Goal: Share content: Distribute website content to other platforms or users

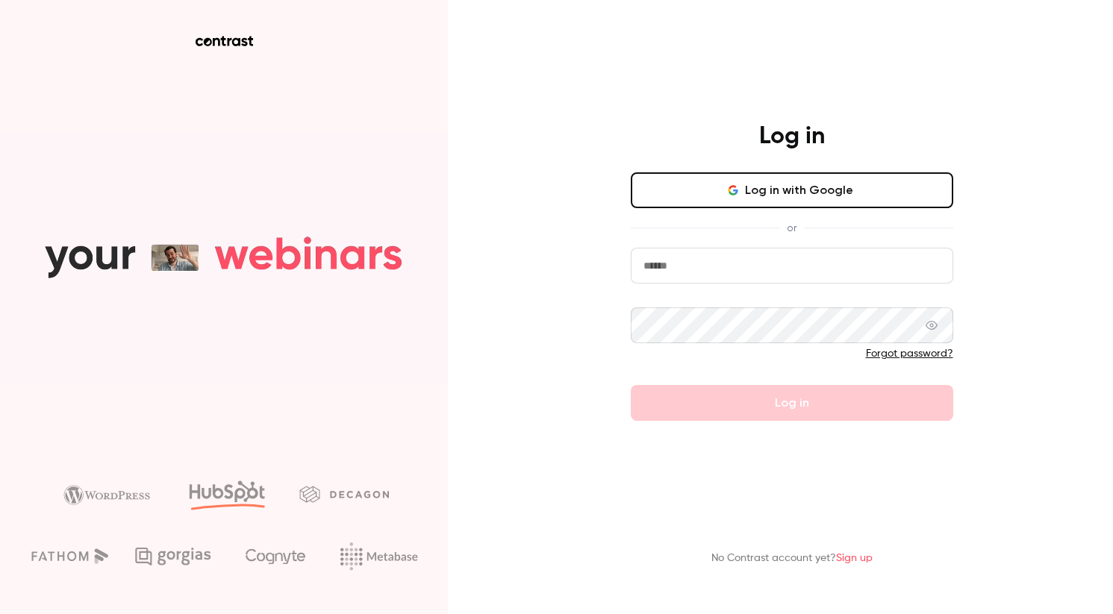
click at [771, 205] on button "Log in with Google" at bounding box center [792, 190] width 323 height 36
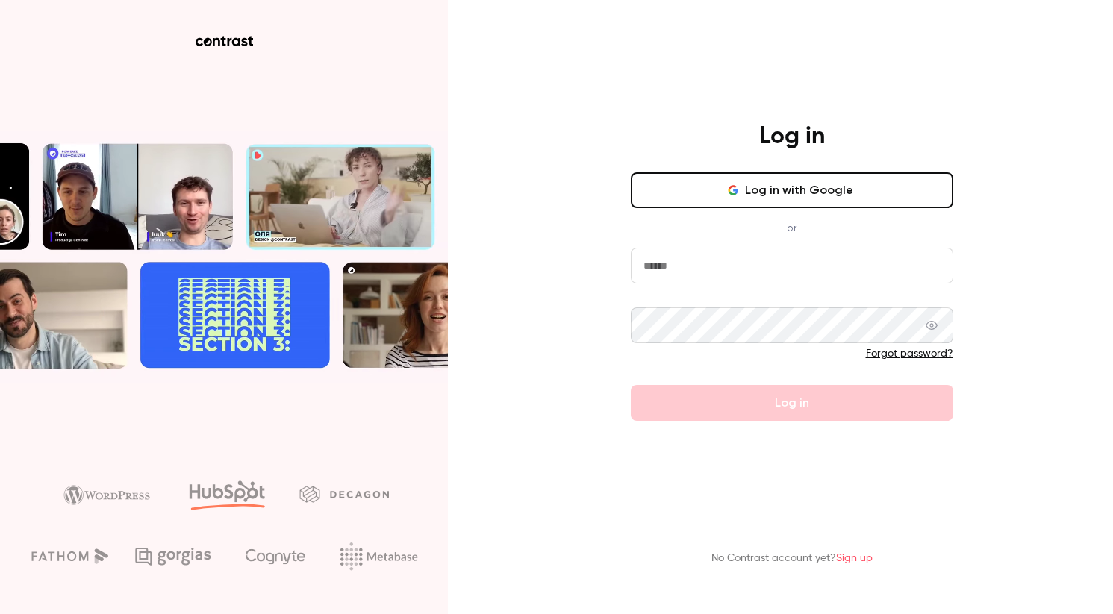
click at [847, 186] on button "Log in with Google" at bounding box center [792, 190] width 323 height 36
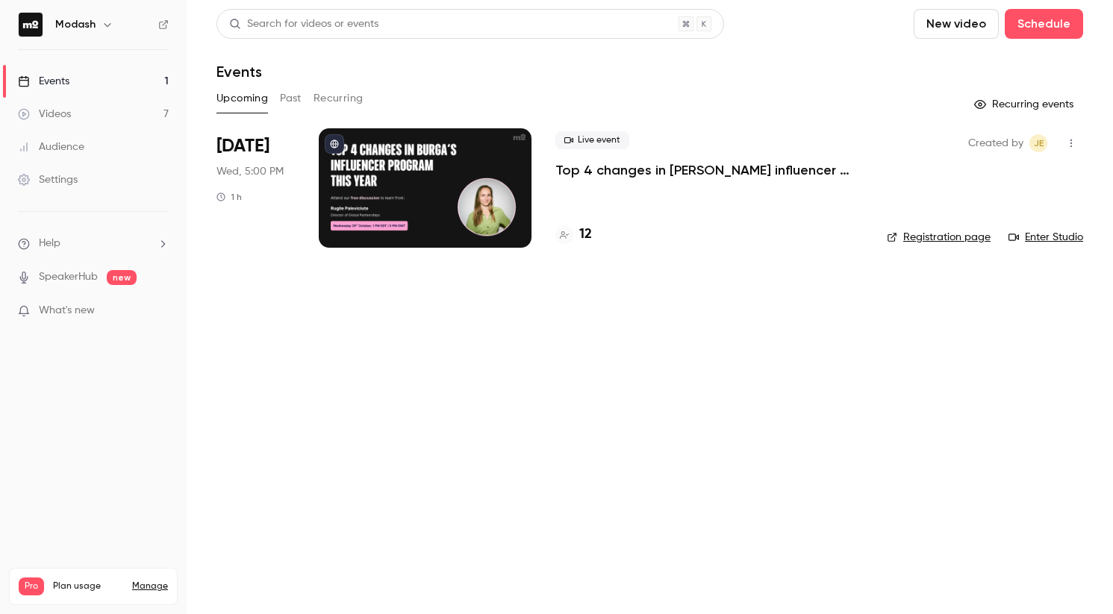
click at [626, 174] on p "Top 4 changes in [PERSON_NAME] influencer program this year" at bounding box center [709, 170] width 308 height 18
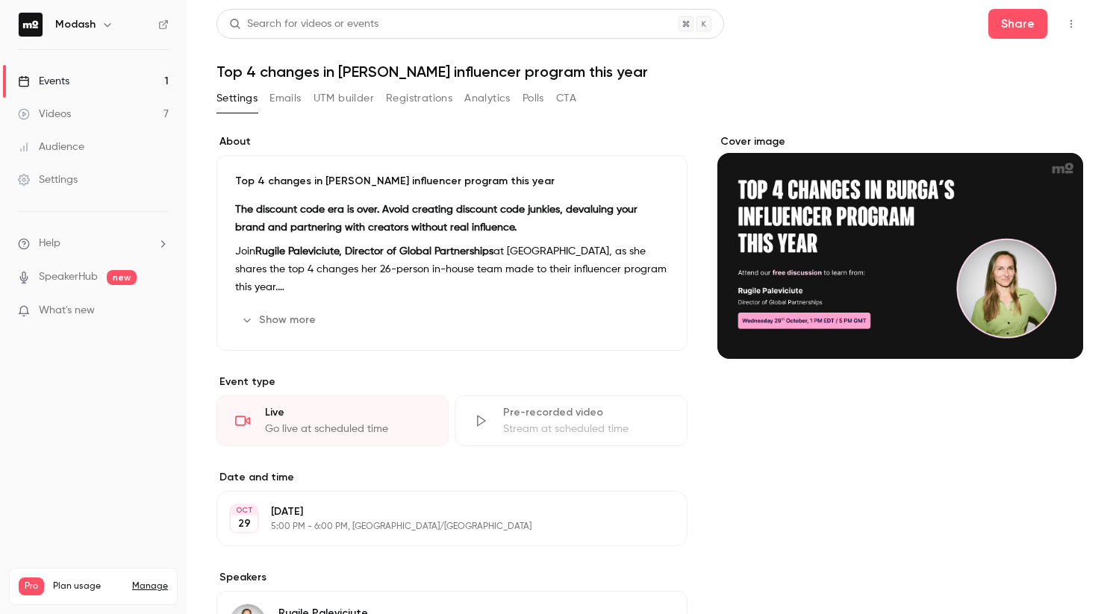
click at [443, 96] on button "Registrations" at bounding box center [419, 99] width 66 height 24
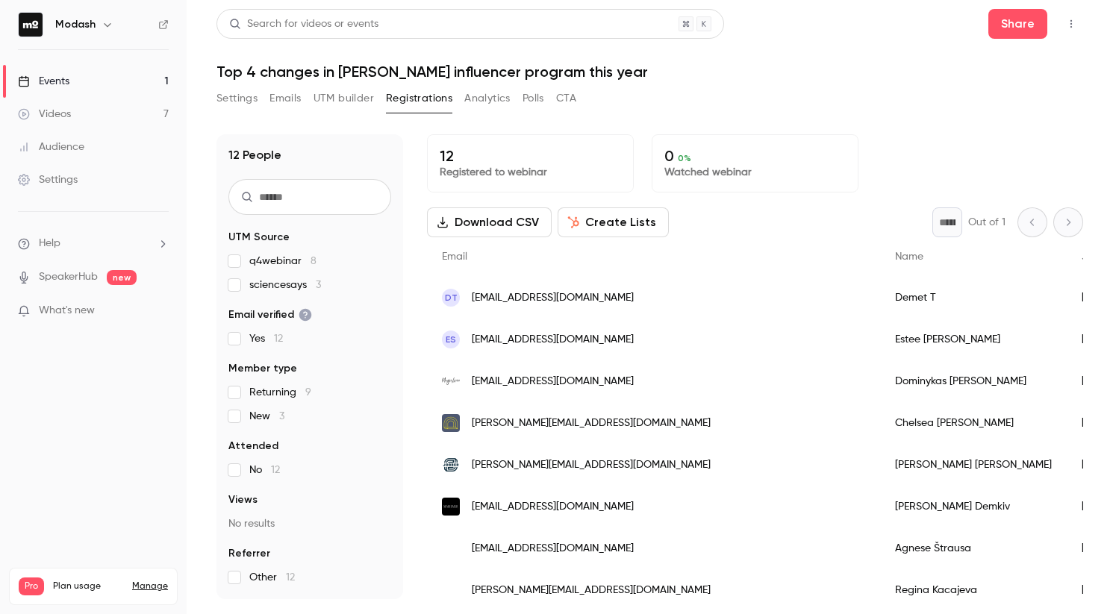
click at [72, 72] on link "Events 1" at bounding box center [93, 81] width 187 height 33
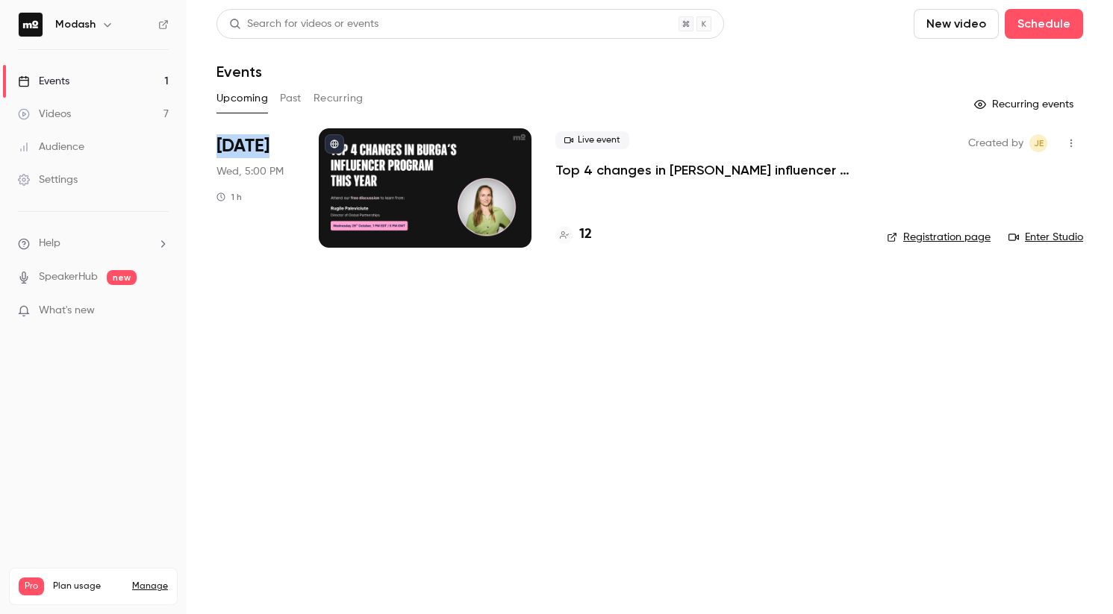
drag, startPoint x: 270, startPoint y: 140, endPoint x: 230, endPoint y: 143, distance: 39.6
click at [208, 143] on main "Search for videos or events New video Schedule Events Upcoming Past Recurring R…" at bounding box center [650, 307] width 927 height 614
copy span "[DATE]"
click at [795, 171] on p "Top 4 changes in [PERSON_NAME] influencer program this year" at bounding box center [709, 170] width 308 height 18
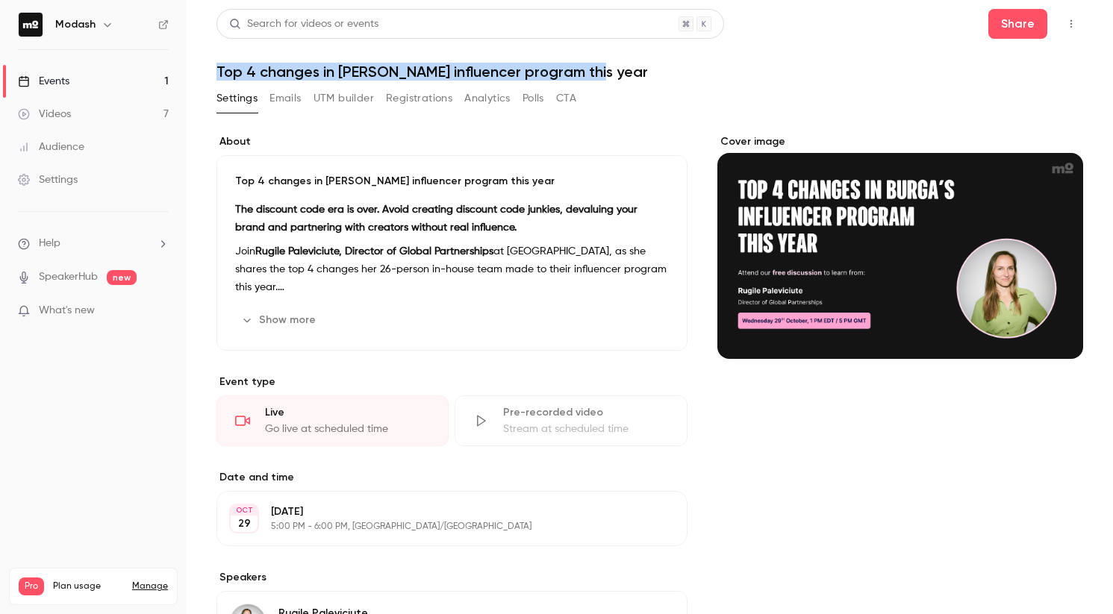
drag, startPoint x: 570, startPoint y: 69, endPoint x: 215, endPoint y: 63, distance: 354.7
click at [214, 63] on main "Search for videos or events Share Top 4 changes in BURGA's influencer program t…" at bounding box center [650, 307] width 927 height 614
copy h1 "Top 4 changes in [PERSON_NAME] influencer program this year"
click at [886, 53] on header "Search for videos or events Share Top 4 changes in BURGA's influencer program t…" at bounding box center [650, 45] width 867 height 72
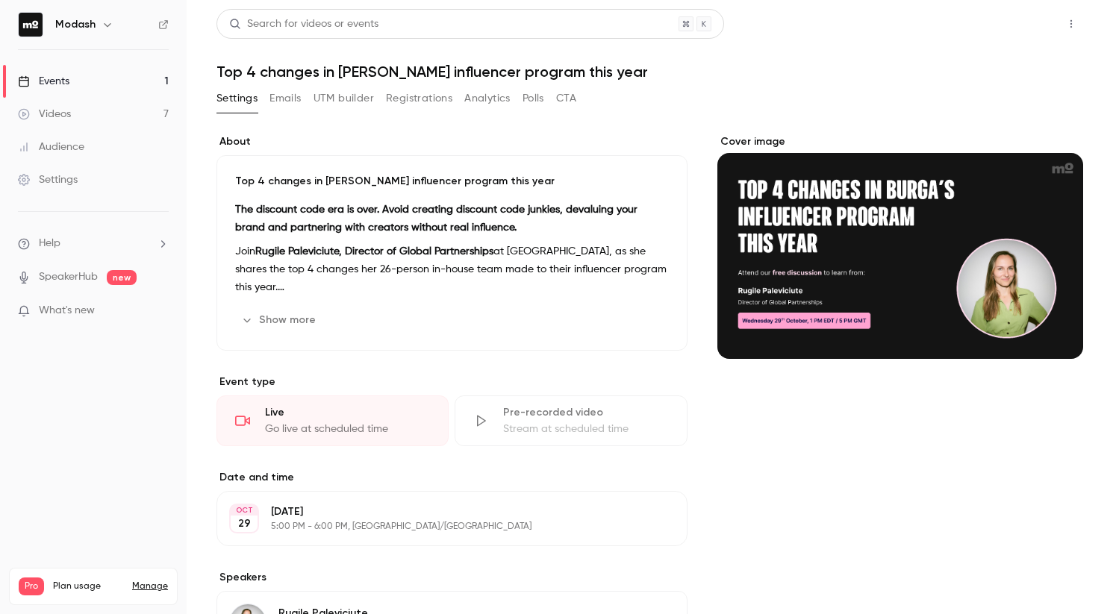
click at [1013, 33] on button "Share" at bounding box center [1018, 24] width 59 height 30
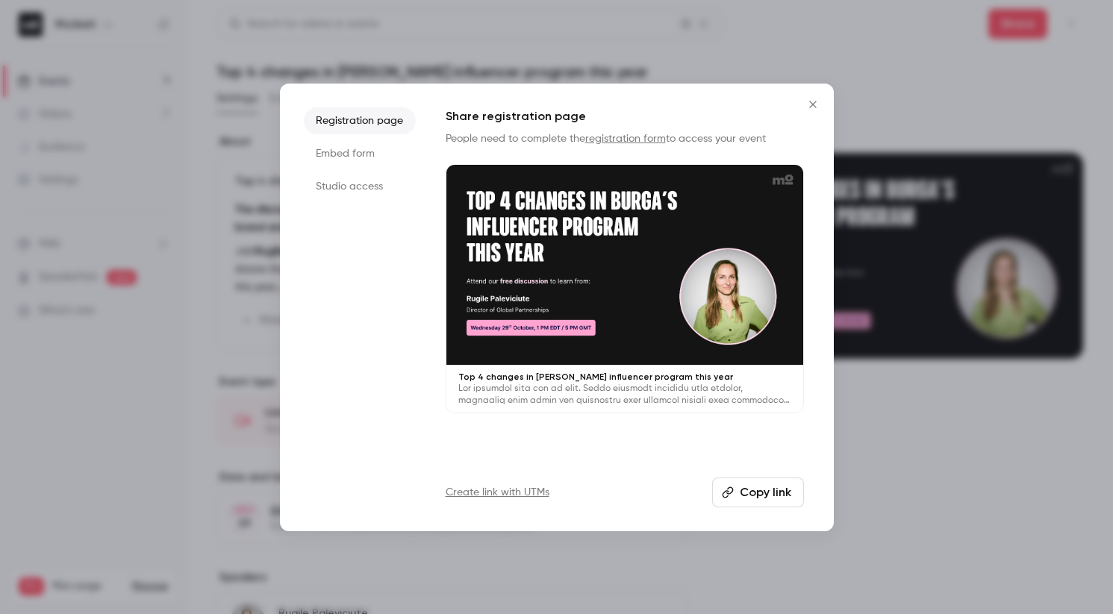
drag, startPoint x: 762, startPoint y: 499, endPoint x: 773, endPoint y: 481, distance: 21.4
click at [762, 499] on button "Copy link" at bounding box center [758, 493] width 92 height 30
